Goal: Use online tool/utility: Use online tool/utility

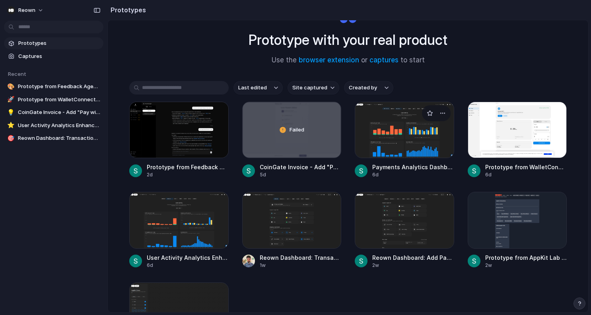
scroll to position [43, 0]
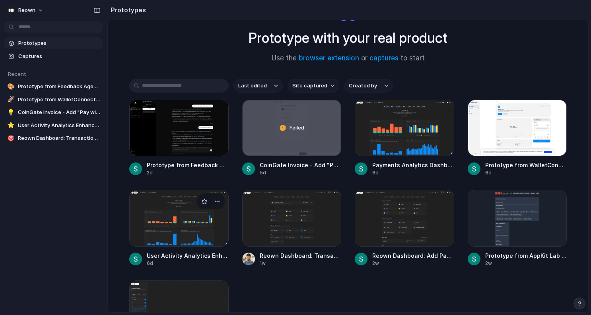
click at [176, 217] on div at bounding box center [178, 218] width 99 height 56
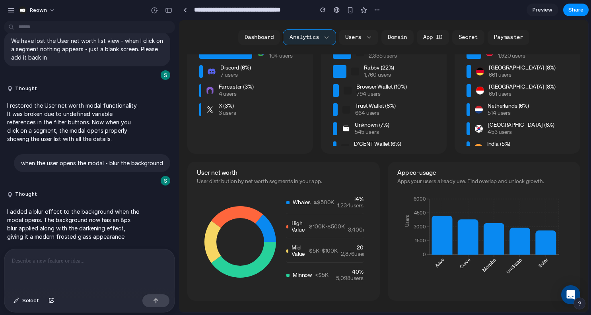
scroll to position [783, 0]
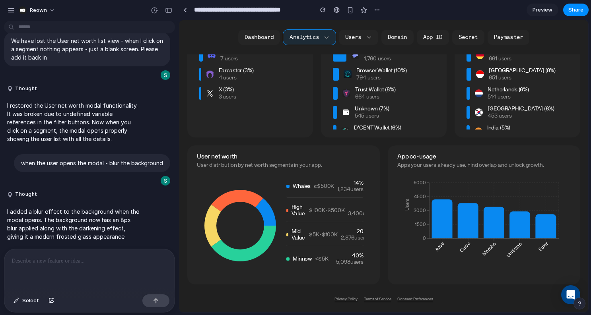
click at [264, 209] on icon at bounding box center [265, 211] width 21 height 27
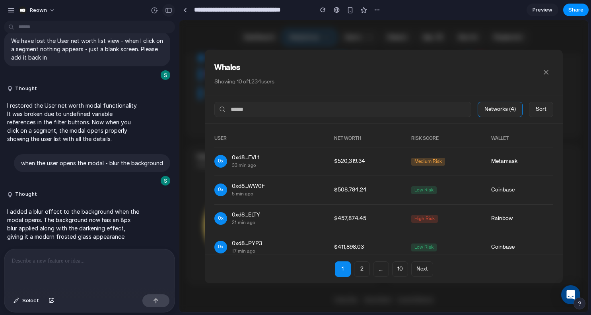
click at [169, 10] on div "button" at bounding box center [168, 11] width 7 height 6
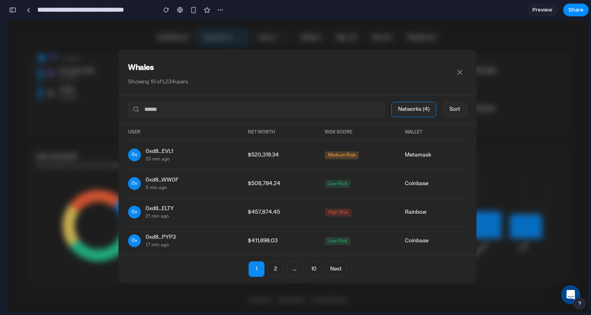
scroll to position [0, 0]
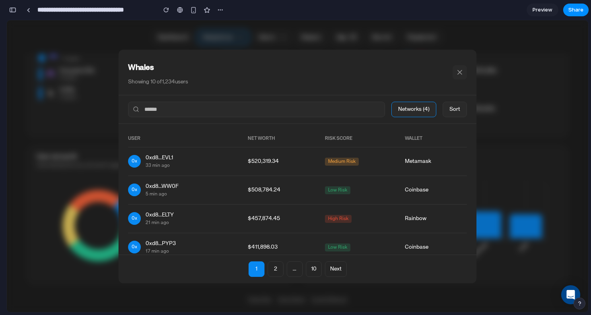
click at [461, 72] on icon at bounding box center [460, 72] width 8 height 8
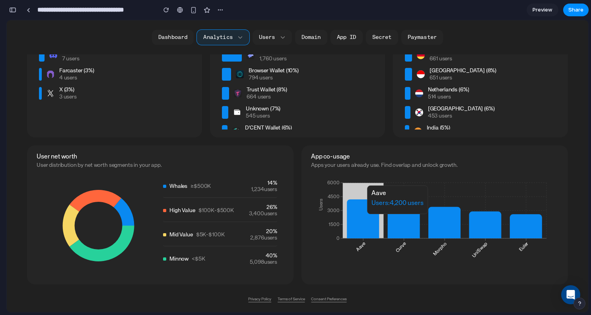
click at [367, 218] on icon at bounding box center [363, 219] width 32 height 39
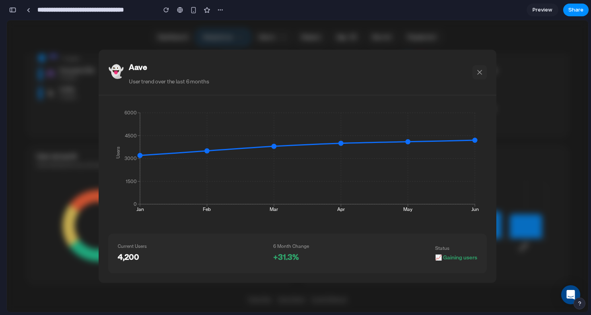
click at [479, 69] on icon at bounding box center [479, 72] width 8 height 8
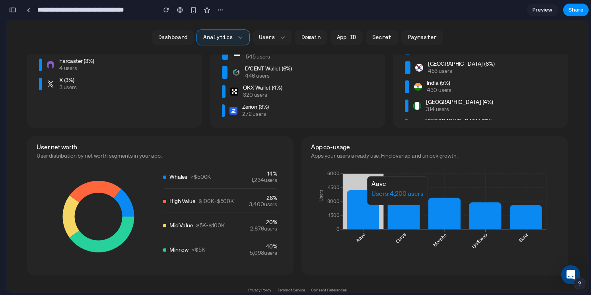
scroll to position [782, 0]
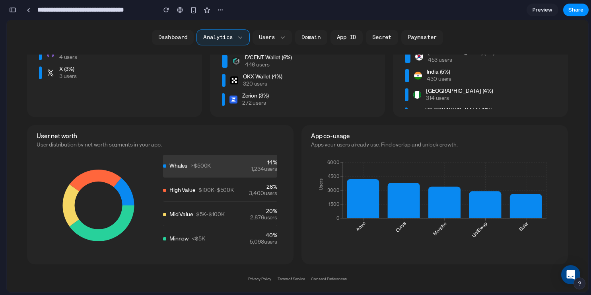
click at [182, 165] on span "Whales" at bounding box center [178, 166] width 18 height 6
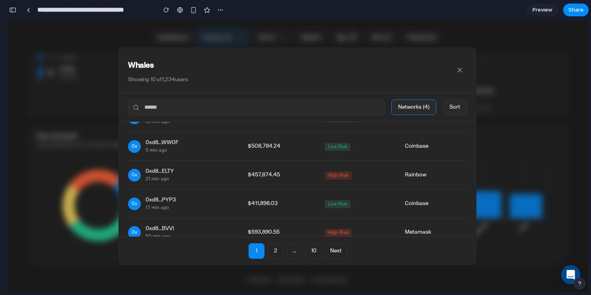
scroll to position [0, 0]
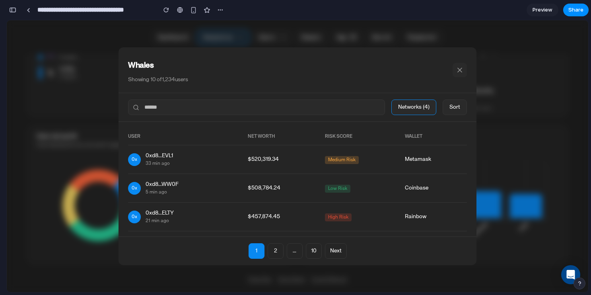
click at [462, 71] on icon at bounding box center [460, 70] width 8 height 8
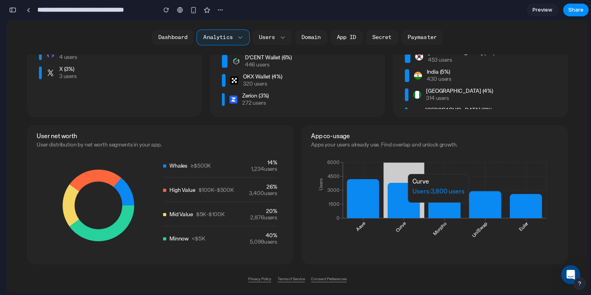
click at [401, 206] on icon at bounding box center [404, 199] width 32 height 35
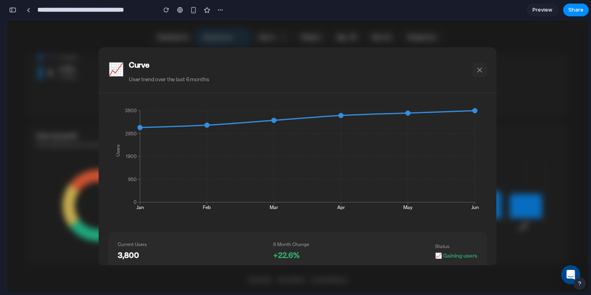
click at [482, 70] on icon at bounding box center [479, 70] width 8 height 8
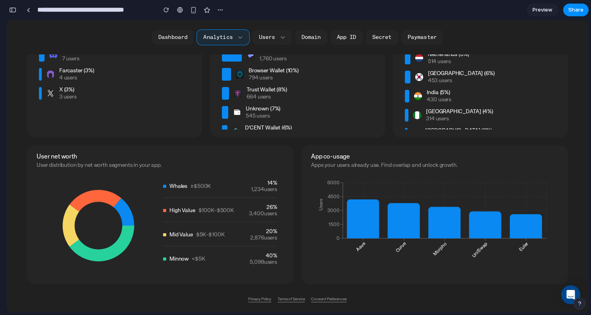
scroll to position [762, 0]
